Goal: Task Accomplishment & Management: Manage account settings

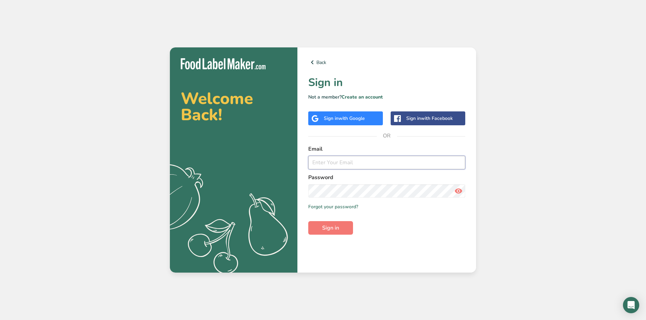
click at [414, 165] on input "email" at bounding box center [386, 163] width 157 height 14
click at [430, 122] on div "Sign in with Facebook" at bounding box center [429, 118] width 46 height 7
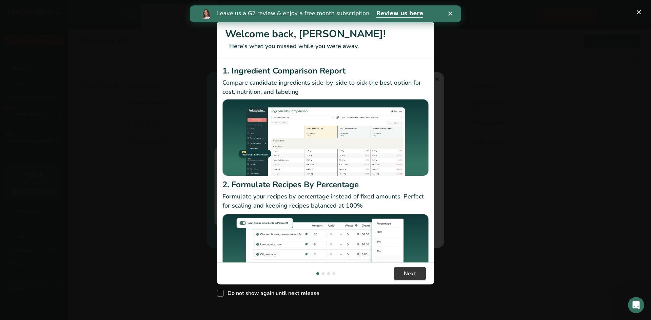
click at [449, 15] on polygon "Close" at bounding box center [450, 14] width 4 height 4
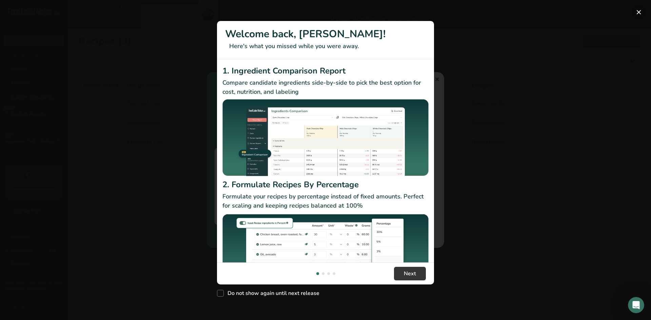
click at [639, 10] on button "New Features" at bounding box center [638, 12] width 11 height 11
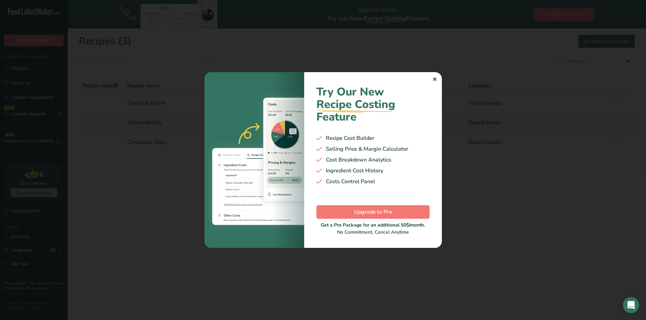
click at [432, 78] on div "✕" at bounding box center [434, 80] width 4 height 8
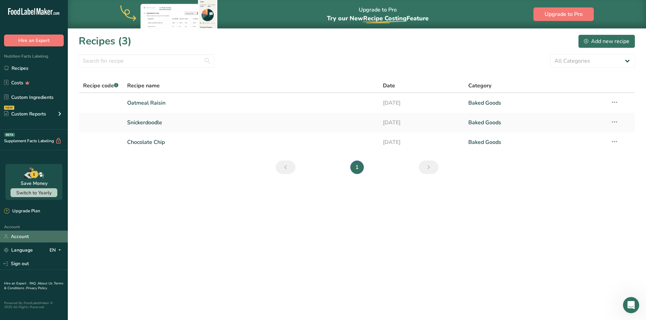
click at [24, 234] on link "Account" at bounding box center [34, 237] width 68 height 12
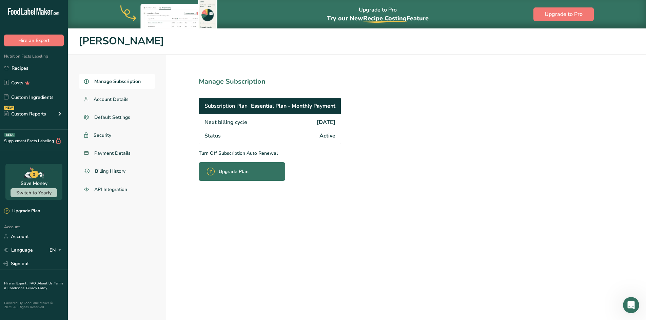
click at [211, 155] on p "Turn Off Subscription Auto Renewal" at bounding box center [285, 153] width 172 height 7
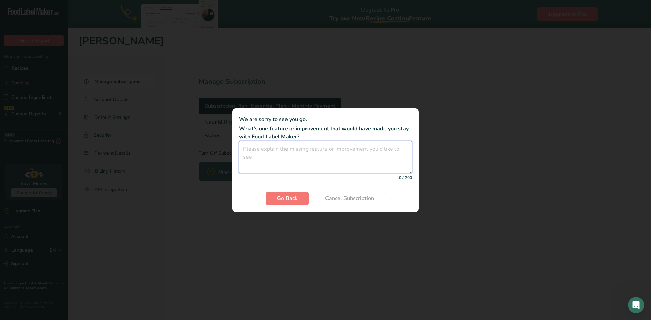
click at [353, 152] on textarea "Cancel subscription modal" at bounding box center [325, 157] width 173 height 33
type textarea "It's good, just have a limited need"
click at [345, 201] on span "Cancel Subscription" at bounding box center [349, 199] width 49 height 8
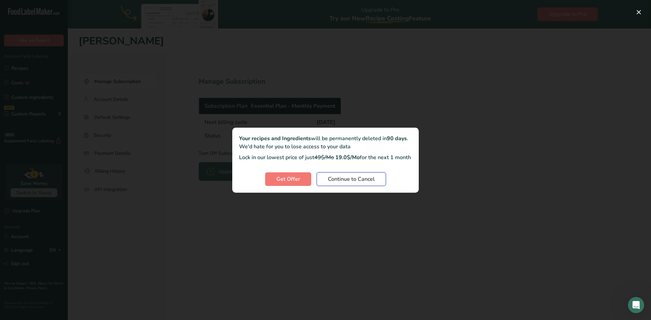
click at [350, 183] on span "Continue to Cancel" at bounding box center [351, 179] width 47 height 8
